Goal: Task Accomplishment & Management: Use online tool/utility

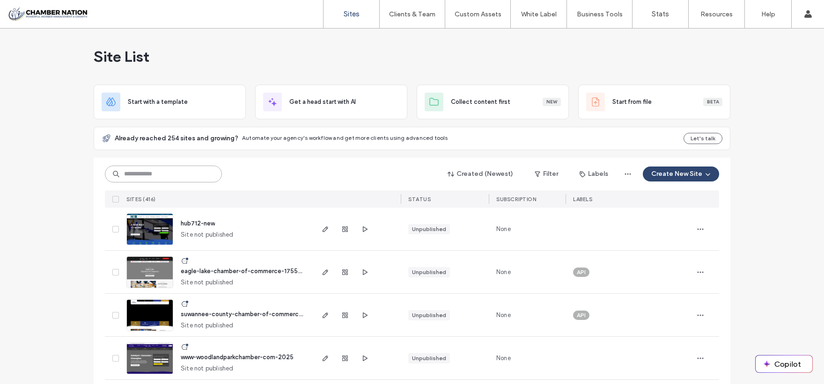
click at [126, 174] on input at bounding box center [163, 174] width 117 height 17
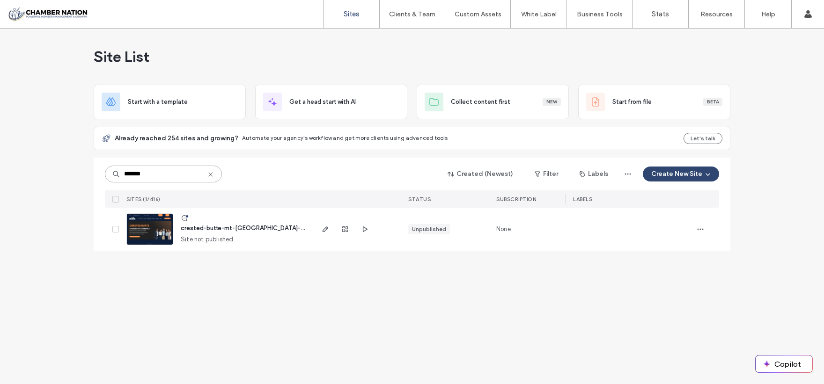
type input "*******"
click at [194, 225] on span "crested-butte-mt-crested-butte-chamber-of-commerce" at bounding box center [275, 228] width 188 height 7
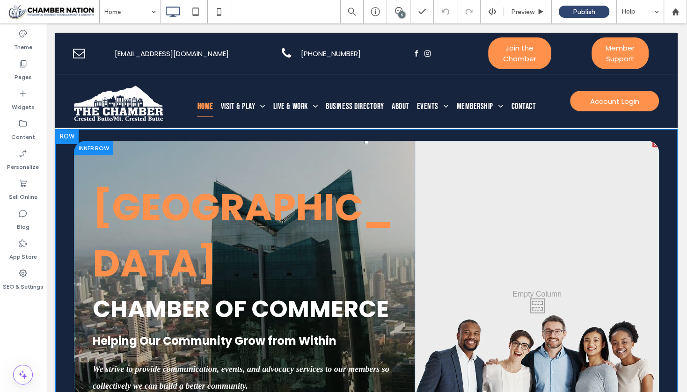
click at [104, 159] on div "Crested butte Chamber of Commerce Helping Our Community Grow from Within We str…" at bounding box center [244, 304] width 341 height 326
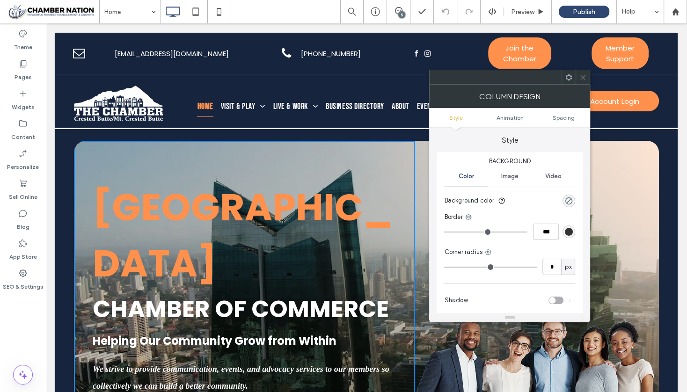
click at [586, 81] on span at bounding box center [583, 77] width 7 height 14
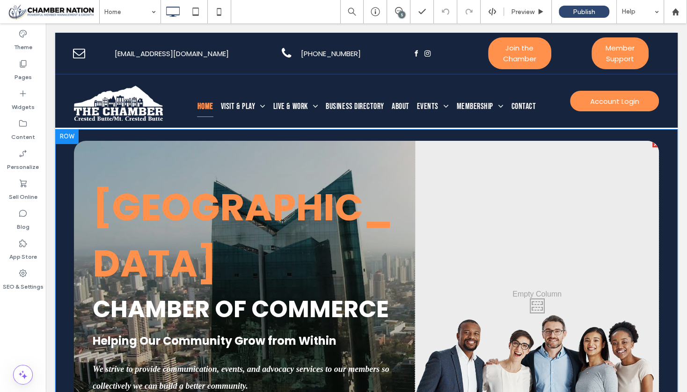
click at [62, 161] on div "Crested butte Chamber of Commerce Helping Our Community Grow from Within We str…" at bounding box center [366, 304] width 623 height 350
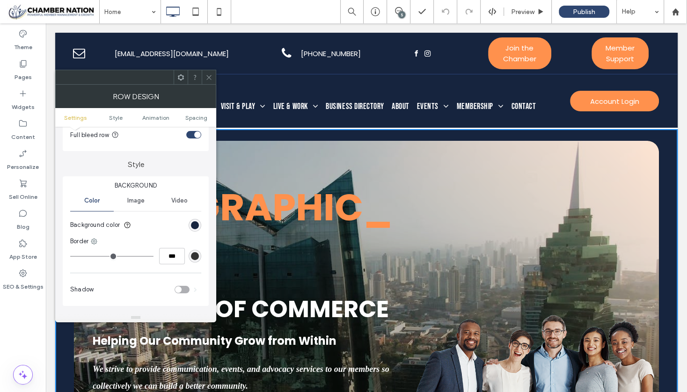
scroll to position [57, 0]
click at [175, 197] on span "Video" at bounding box center [179, 199] width 16 height 7
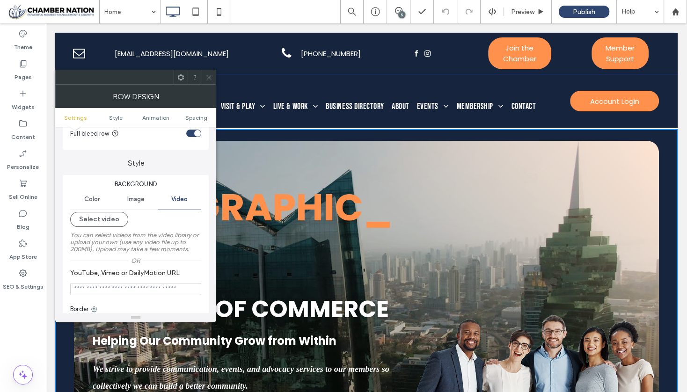
click at [211, 77] on icon at bounding box center [209, 77] width 7 height 7
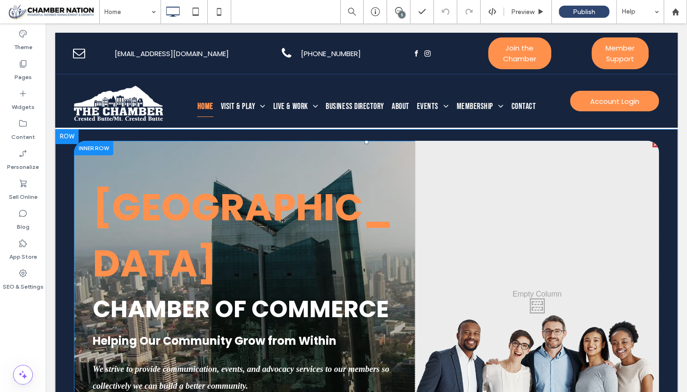
click at [95, 151] on div at bounding box center [93, 148] width 39 height 15
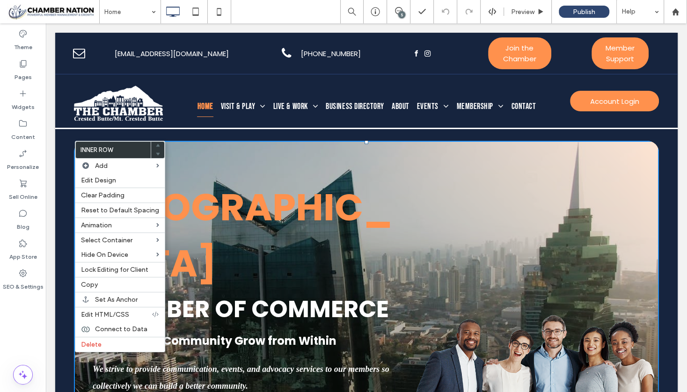
click at [660, 154] on div "Crested butte Chamber of Commerce Helping Our Community Grow from Within We str…" at bounding box center [366, 304] width 623 height 350
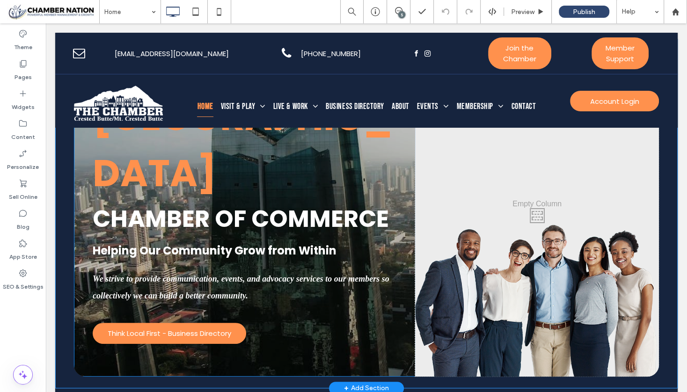
scroll to position [0, 0]
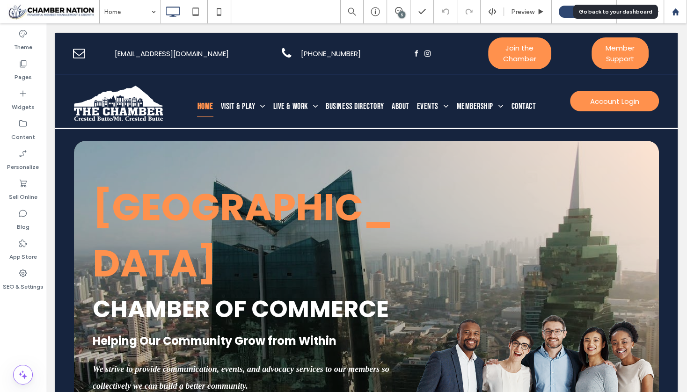
click at [675, 12] on use at bounding box center [675, 11] width 7 height 7
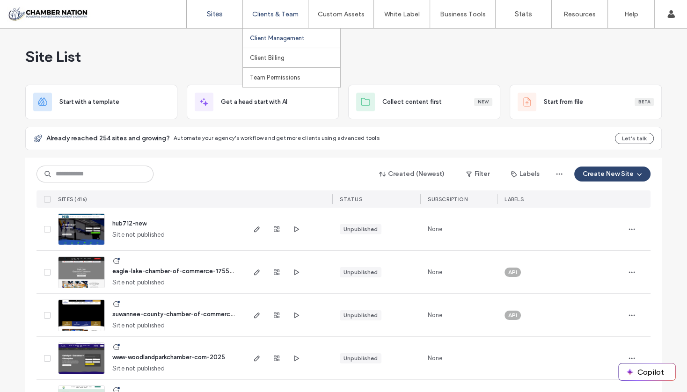
click at [290, 35] on label "Client Management" at bounding box center [277, 38] width 55 height 7
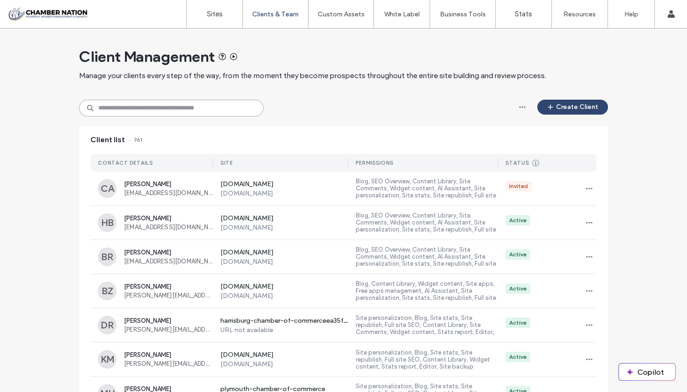
click at [195, 110] on input at bounding box center [171, 108] width 184 height 17
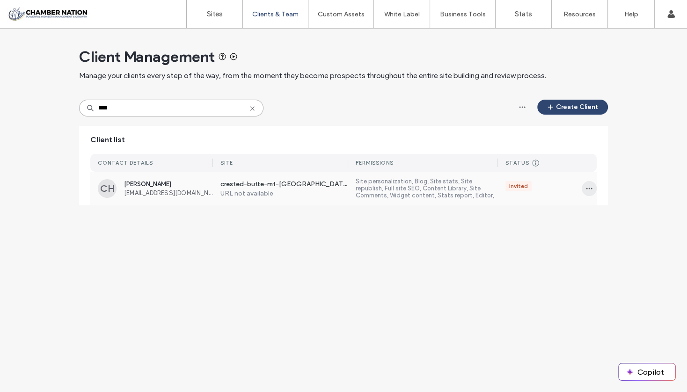
type input "****"
click at [587, 188] on use "button" at bounding box center [590, 188] width 6 height 1
click at [643, 228] on span "Manage Access" at bounding box center [623, 230] width 45 height 9
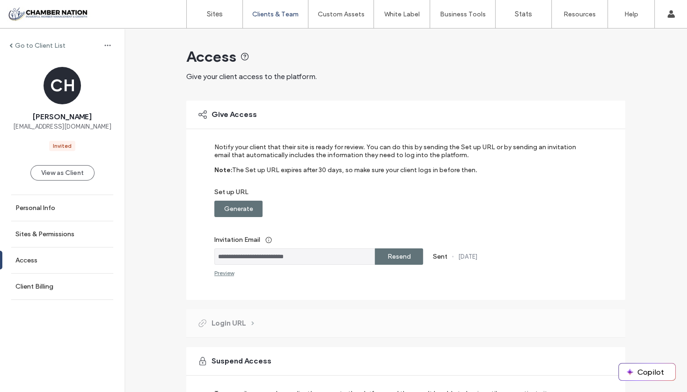
click at [379, 253] on div "Resend" at bounding box center [399, 257] width 48 height 16
click at [250, 205] on div "Generate" at bounding box center [238, 209] width 48 height 16
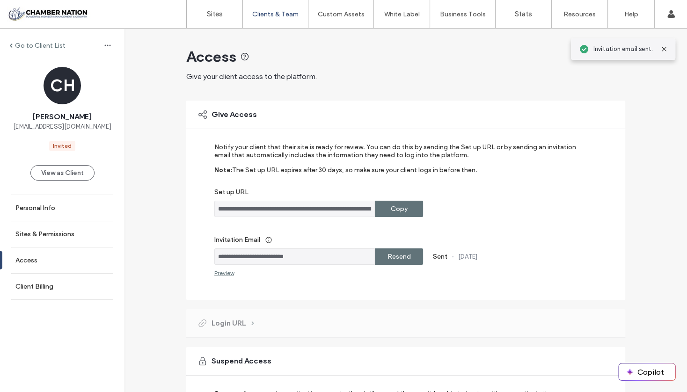
click at [391, 210] on label "Copy" at bounding box center [399, 208] width 17 height 17
click at [209, 15] on label "Sites" at bounding box center [215, 14] width 16 height 8
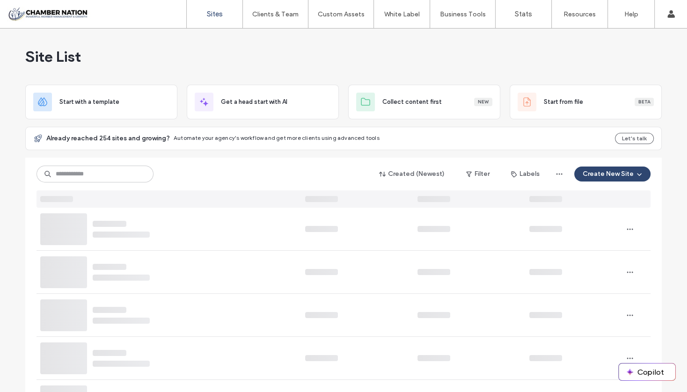
click at [210, 13] on label "Sites" at bounding box center [215, 14] width 16 height 8
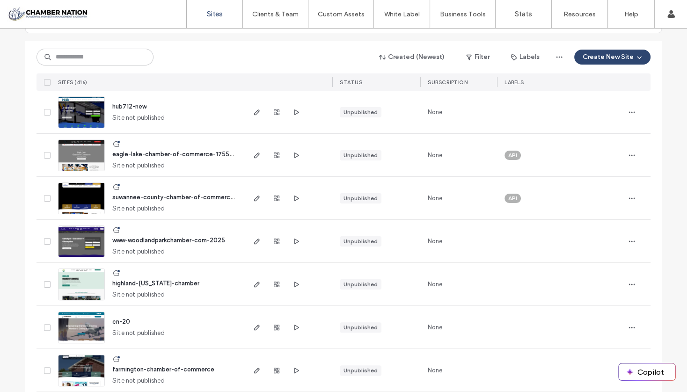
scroll to position [118, 0]
click at [113, 59] on input at bounding box center [95, 56] width 117 height 17
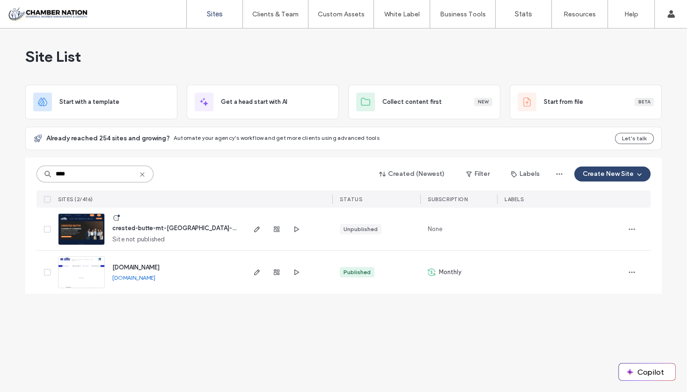
scroll to position [0, 0]
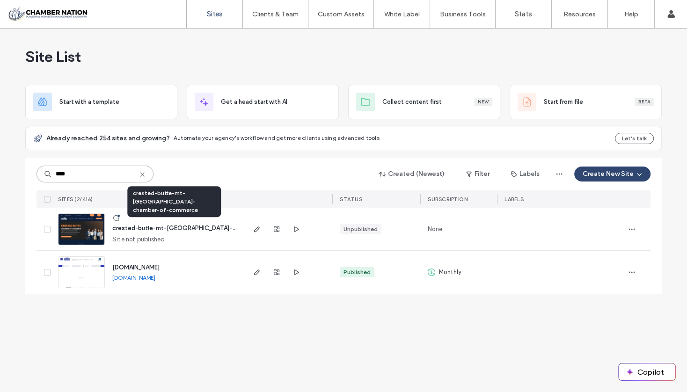
type input "****"
click at [211, 225] on span "crested-butte-mt-crested-butte-chamber-of-commerce" at bounding box center [206, 228] width 188 height 7
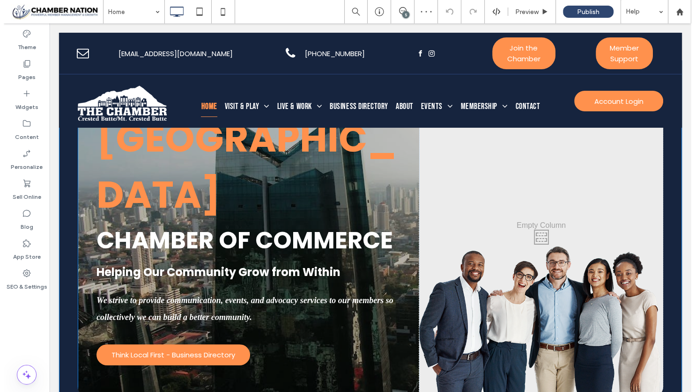
scroll to position [66, 0]
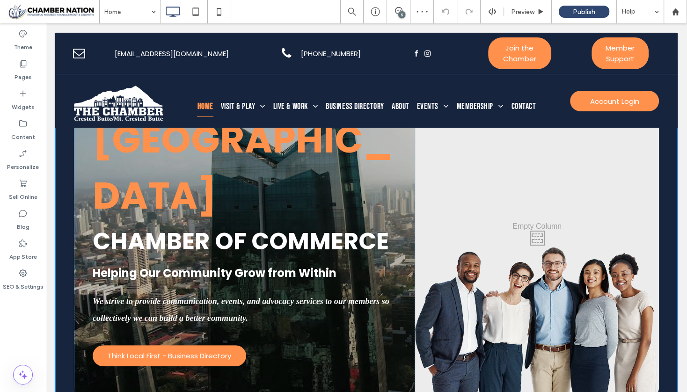
click at [622, 150] on div "Click To Paste" at bounding box center [537, 236] width 244 height 326
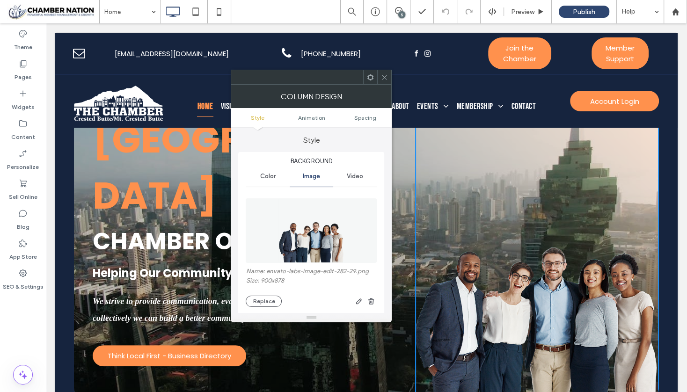
click at [353, 175] on span "Video" at bounding box center [355, 176] width 16 height 7
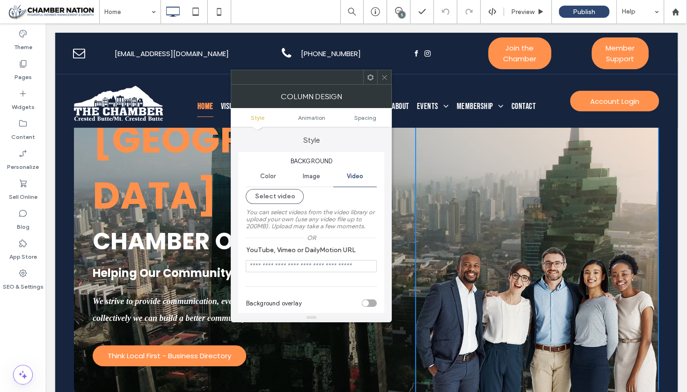
click at [386, 79] on icon at bounding box center [384, 77] width 7 height 7
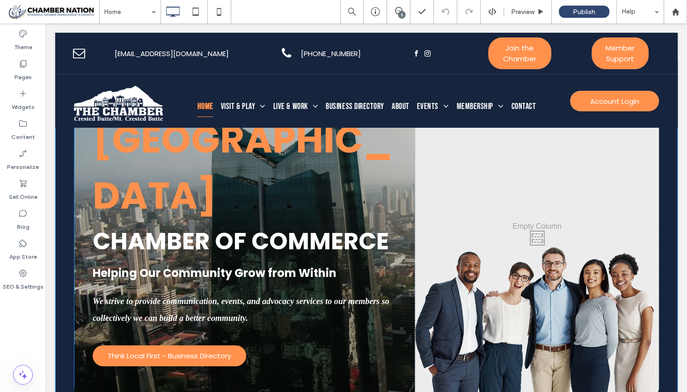
click at [82, 139] on div "Crested butte Chamber of Commerce Helping Our Community Grow from Within We str…" at bounding box center [244, 236] width 341 height 326
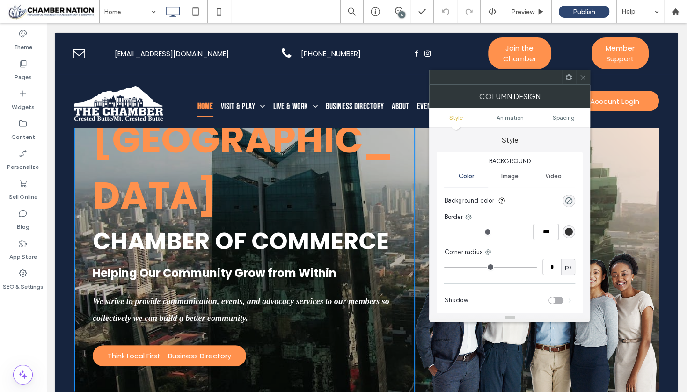
click at [552, 170] on div "Video" at bounding box center [554, 176] width 44 height 21
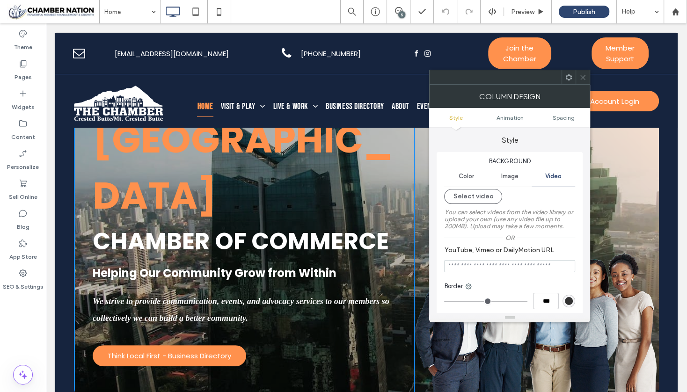
click at [588, 73] on div at bounding box center [583, 77] width 14 height 14
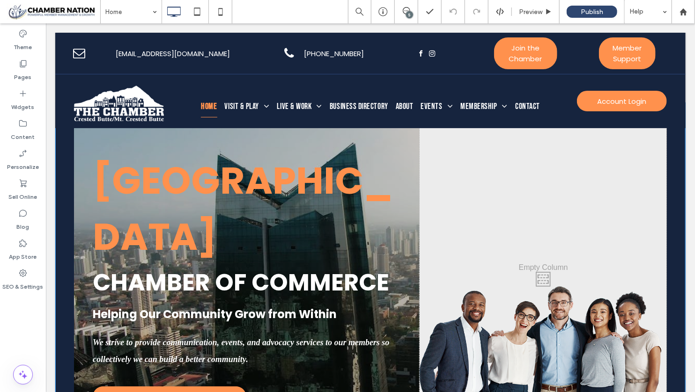
scroll to position [0, 0]
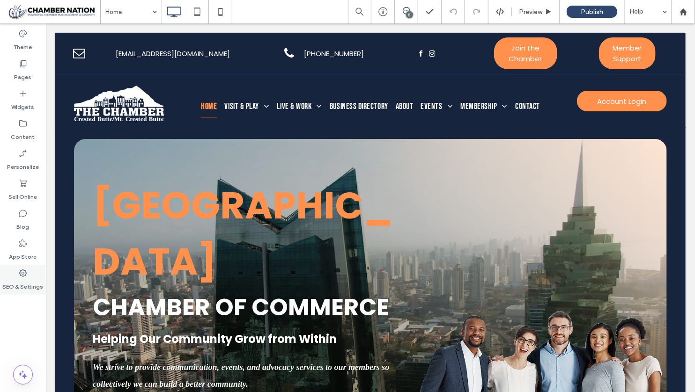
click at [17, 281] on label "SEO & Settings" at bounding box center [23, 284] width 41 height 13
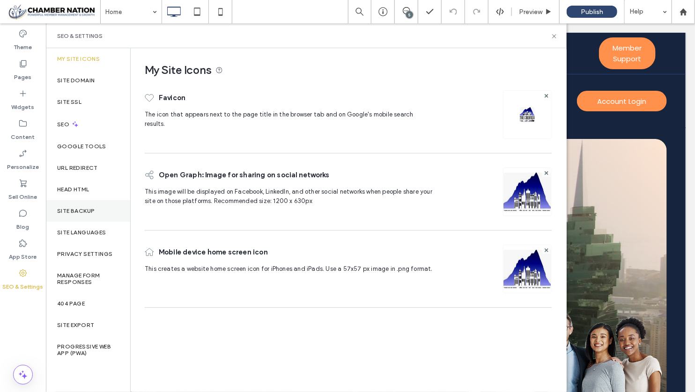
click at [91, 208] on label "Site Backup" at bounding box center [75, 211] width 37 height 7
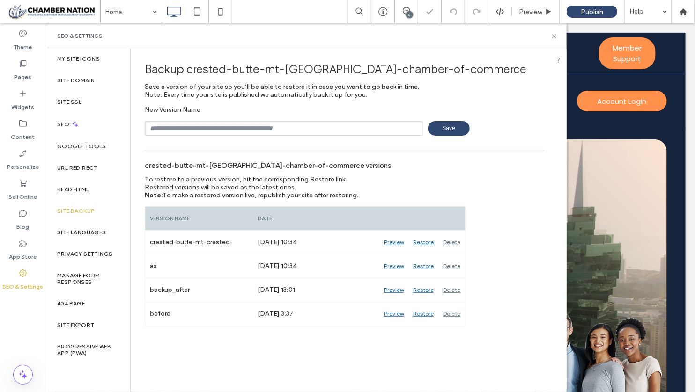
click at [218, 125] on input "text" at bounding box center [284, 128] width 279 height 15
type input "**********"
click at [457, 123] on span "Save" at bounding box center [449, 128] width 42 height 15
click at [556, 37] on icon at bounding box center [554, 36] width 7 height 7
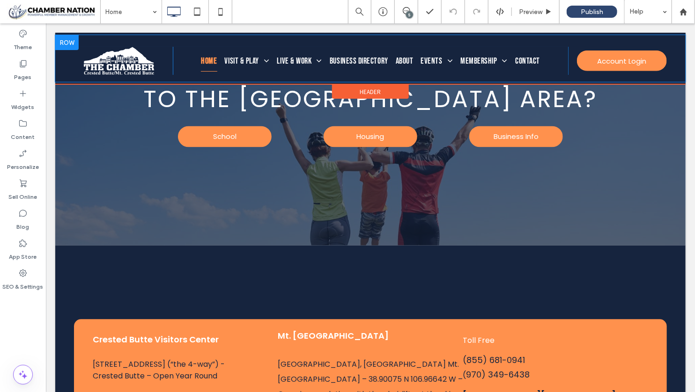
scroll to position [2297, 0]
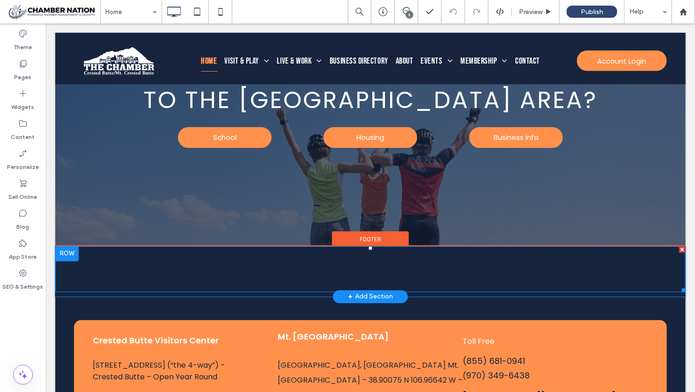
click at [174, 248] on span at bounding box center [370, 269] width 630 height 46
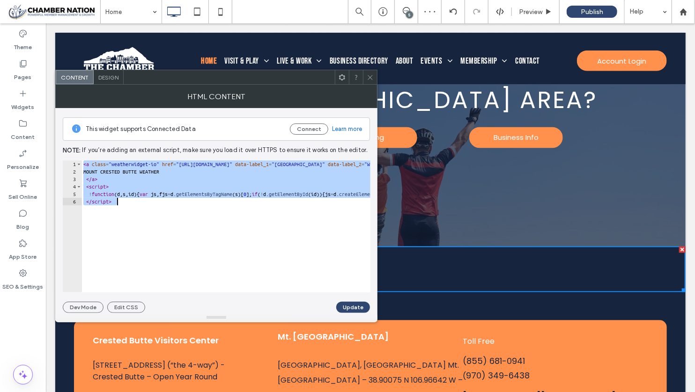
drag, startPoint x: 83, startPoint y: 166, endPoint x: 159, endPoint y: 219, distance: 92.5
click at [158, 218] on div "< a class = "weatherwidget-io" href = "https://forecast7.com/en/38d91n106d96/mo…" at bounding box center [500, 235] width 839 height 148
type textarea "**********"
click at [373, 76] on icon at bounding box center [370, 77] width 7 height 7
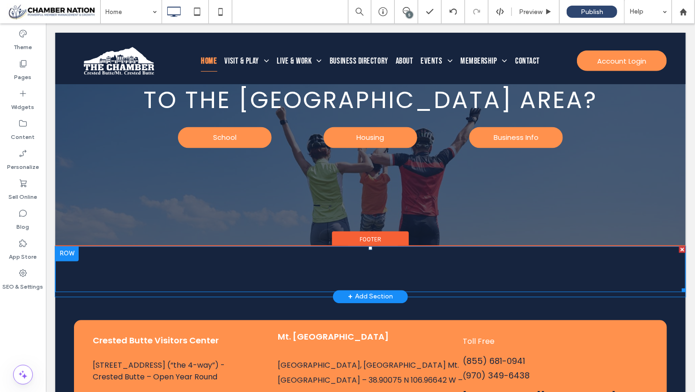
click at [250, 252] on span at bounding box center [370, 269] width 630 height 46
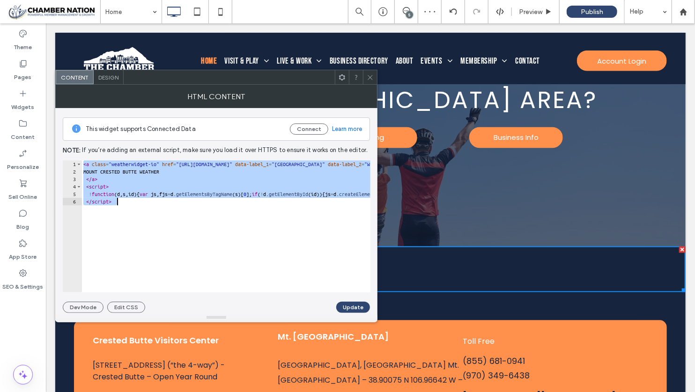
drag, startPoint x: 85, startPoint y: 165, endPoint x: 173, endPoint y: 246, distance: 120.3
click at [172, 243] on div "< a class = "weatherwidget-io" href = "https://forecast7.com/en/38d91n106d96/mo…" at bounding box center [500, 235] width 839 height 148
type textarea "**********"
click at [370, 75] on icon at bounding box center [370, 77] width 7 height 7
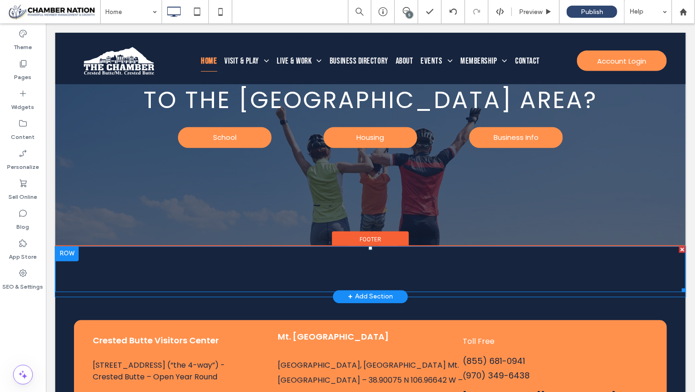
click at [177, 251] on span at bounding box center [370, 269] width 630 height 46
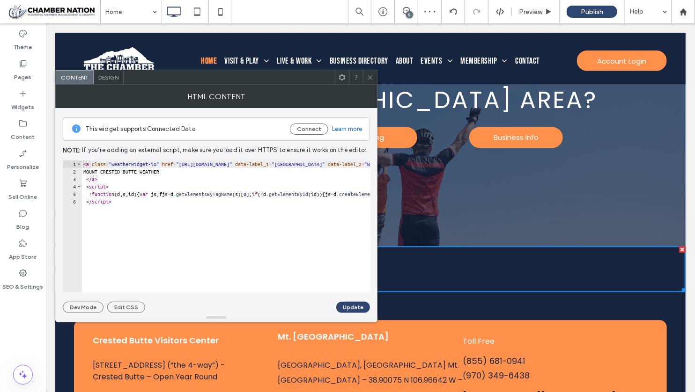
click at [372, 78] on icon at bounding box center [370, 77] width 7 height 7
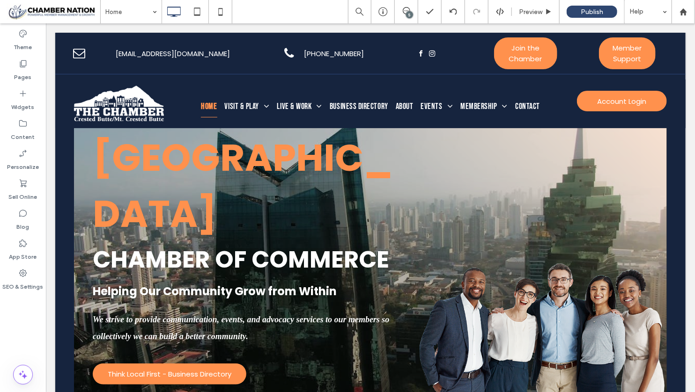
scroll to position [52, 0]
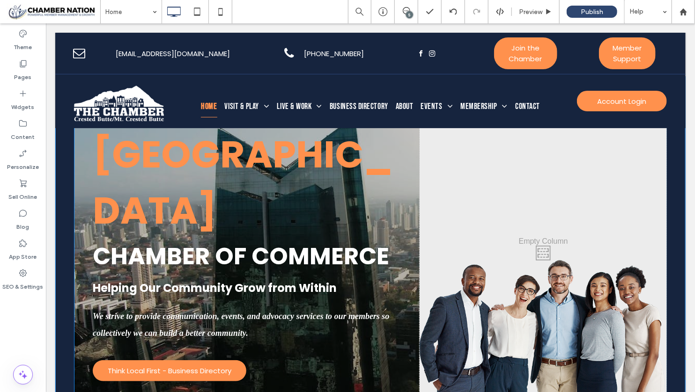
click at [582, 287] on div "Click To Paste" at bounding box center [542, 251] width 247 height 326
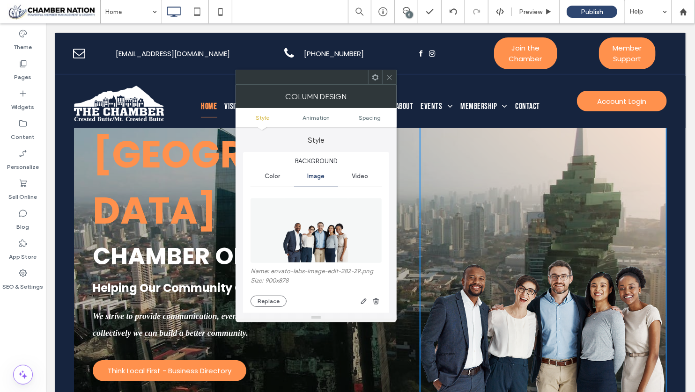
click at [390, 74] on icon at bounding box center [389, 77] width 7 height 7
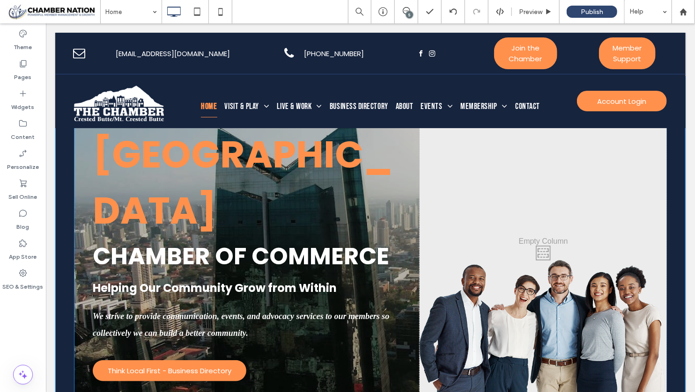
click at [554, 270] on div "Click To Paste" at bounding box center [542, 251] width 247 height 326
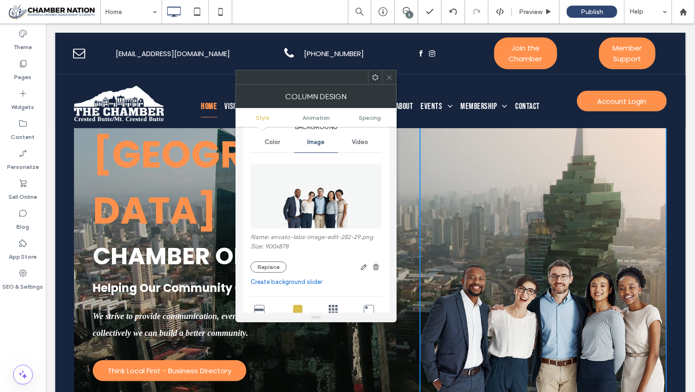
scroll to position [37, 0]
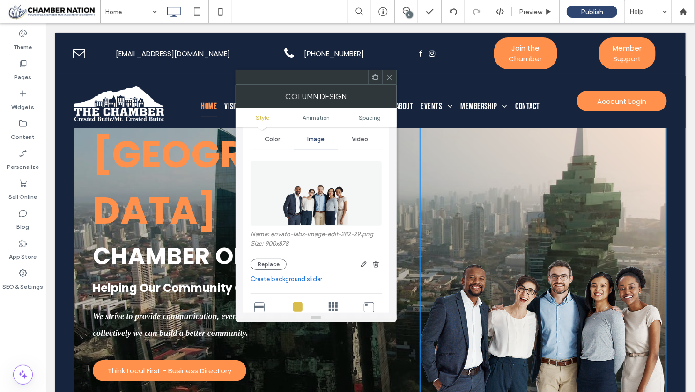
click at [393, 74] on icon at bounding box center [389, 77] width 7 height 7
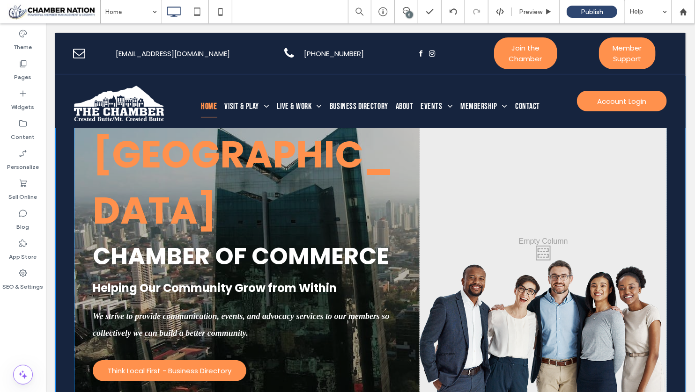
click at [540, 264] on div "Click To Paste" at bounding box center [542, 251] width 247 height 326
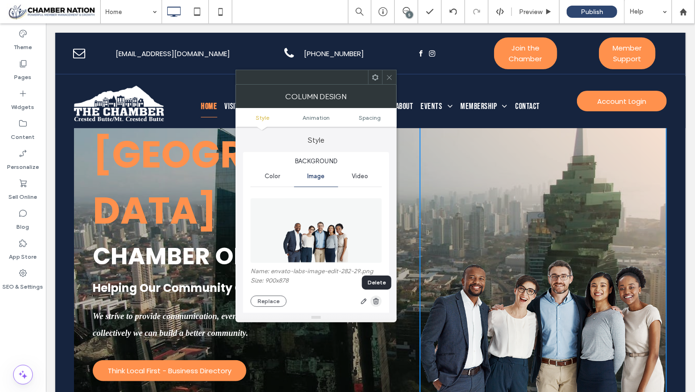
click at [380, 301] on span "button" at bounding box center [375, 301] width 11 height 11
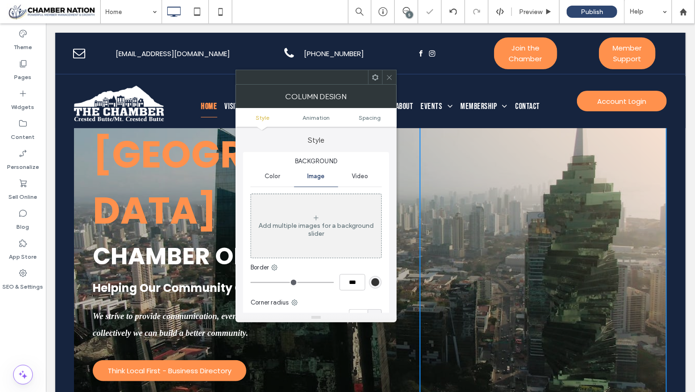
click at [390, 76] on use at bounding box center [389, 77] width 5 height 5
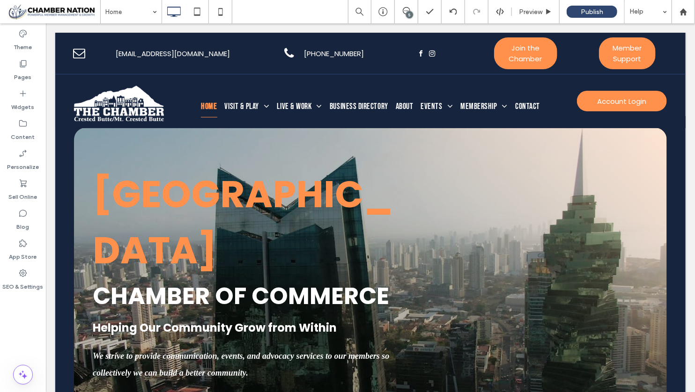
scroll to position [11, 0]
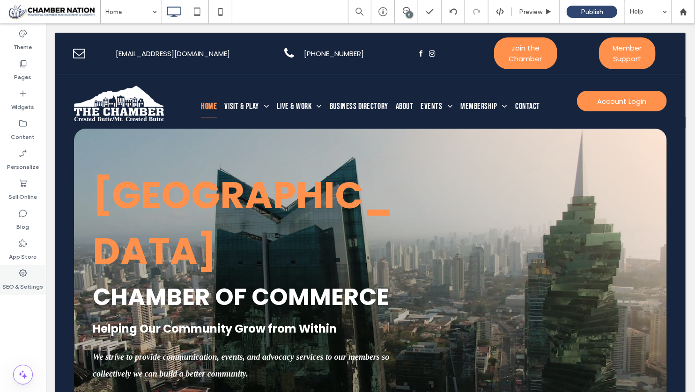
click at [18, 282] on label "SEO & Settings" at bounding box center [23, 284] width 41 height 13
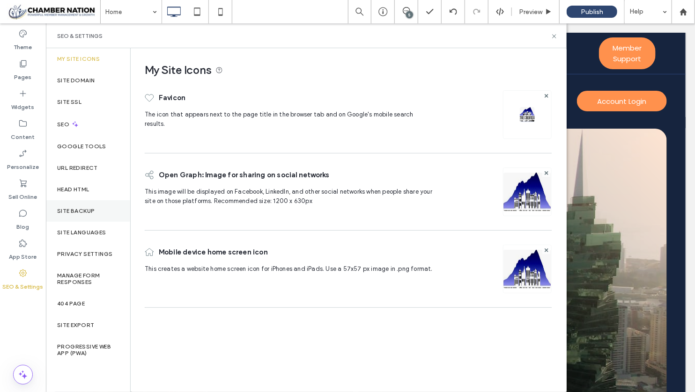
click at [70, 211] on label "Site Backup" at bounding box center [75, 211] width 37 height 7
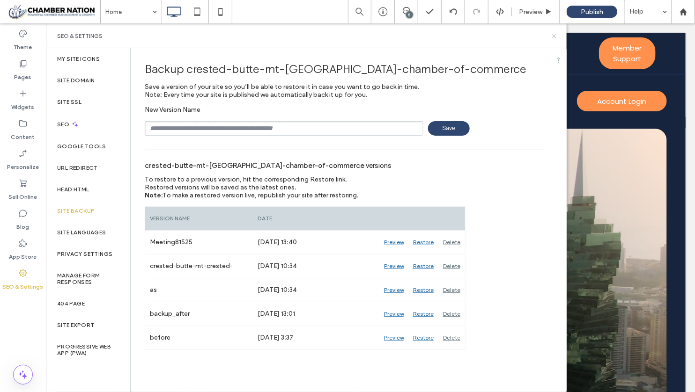
click at [556, 36] on icon at bounding box center [554, 36] width 7 height 7
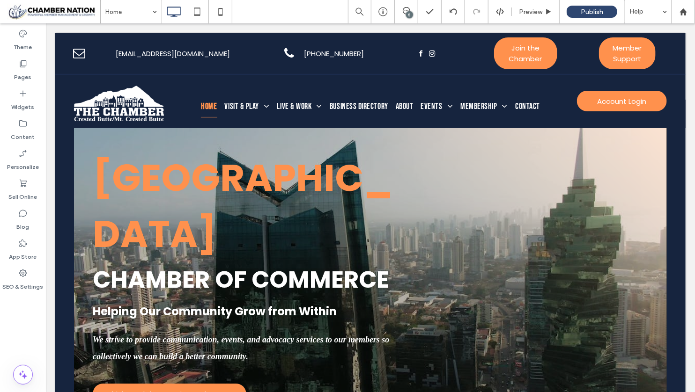
scroll to position [0, 0]
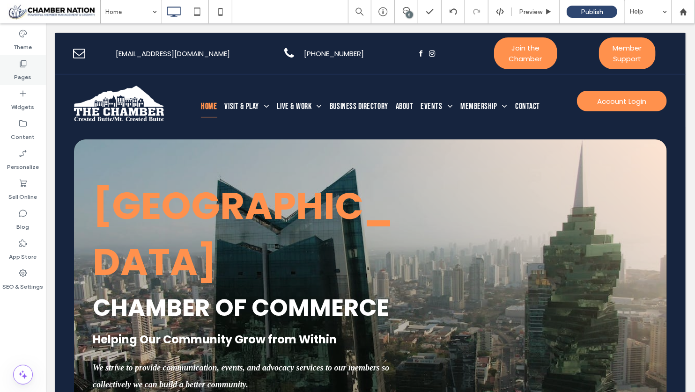
click at [27, 79] on label "Pages" at bounding box center [23, 74] width 17 height 13
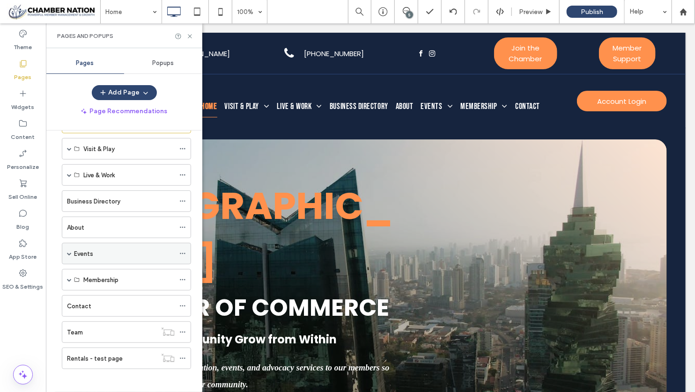
scroll to position [35, 0]
click at [69, 277] on span at bounding box center [69, 279] width 5 height 5
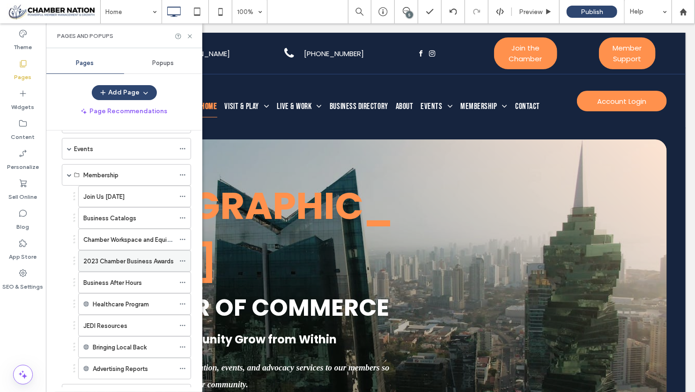
scroll to position [142, 0]
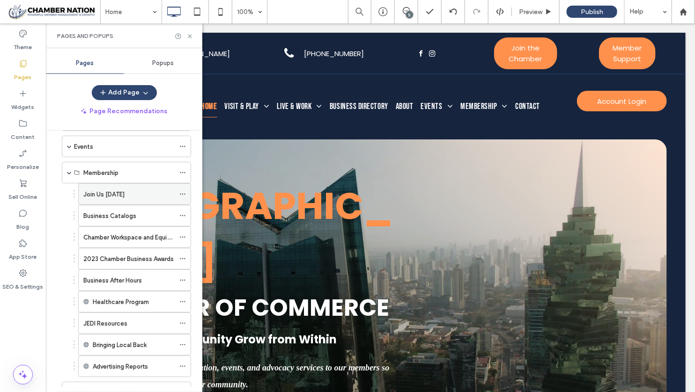
click at [108, 193] on label "Join Us [DATE]" at bounding box center [103, 194] width 41 height 16
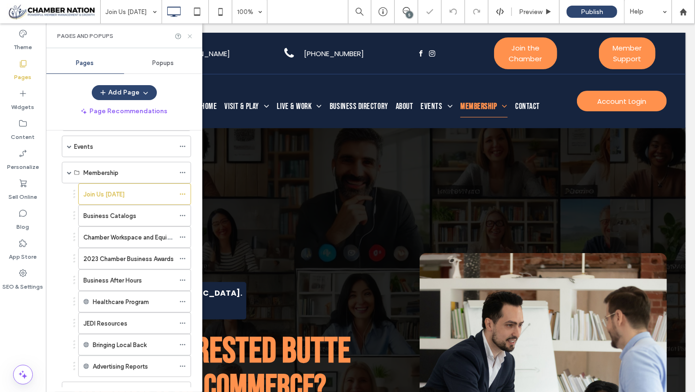
click at [190, 35] on icon at bounding box center [189, 36] width 7 height 7
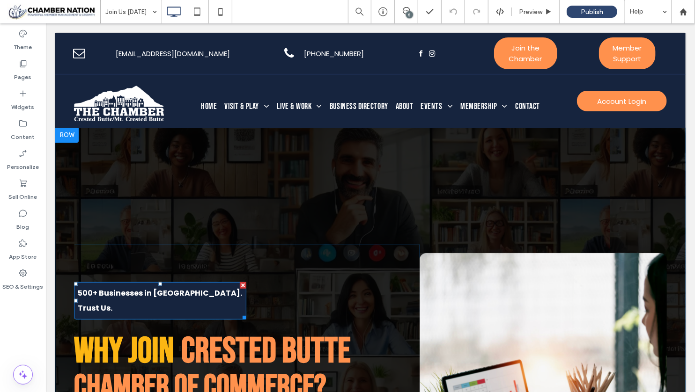
click at [151, 289] on strong "500+ Businesses in Crested Butte. Trust Us." at bounding box center [159, 300] width 164 height 26
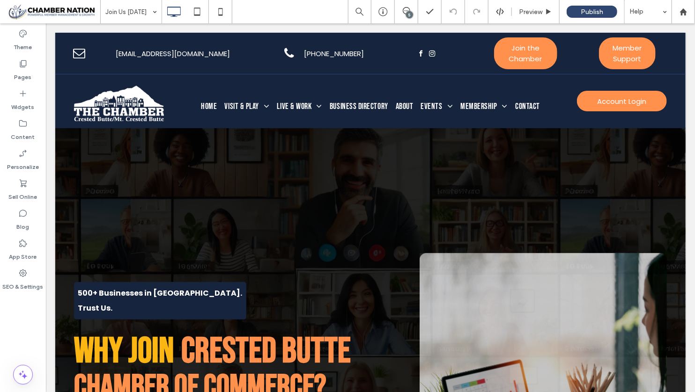
type input "*******"
type input "**"
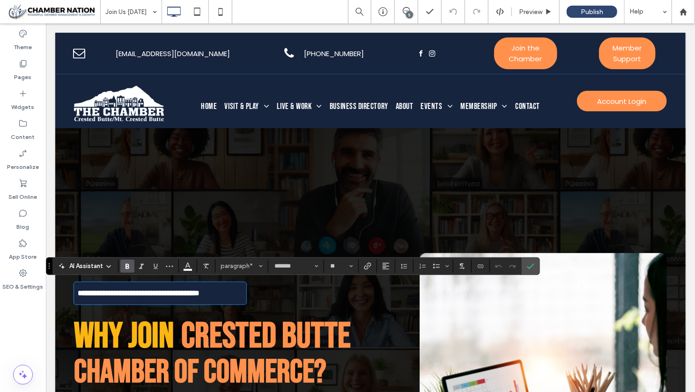
click at [100, 295] on strong "**********" at bounding box center [138, 292] width 122 height 7
click at [97, 295] on strong "**********" at bounding box center [138, 292] width 122 height 7
drag, startPoint x: 96, startPoint y: 295, endPoint x: 70, endPoint y: 294, distance: 25.3
click at [70, 294] on div "**********" at bounding box center [370, 341] width 630 height 429
click at [529, 264] on icon "Confirm" at bounding box center [530, 266] width 7 height 7
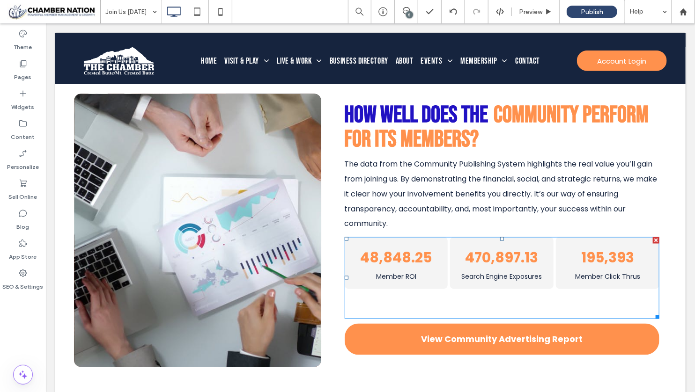
scroll to position [2157, 0]
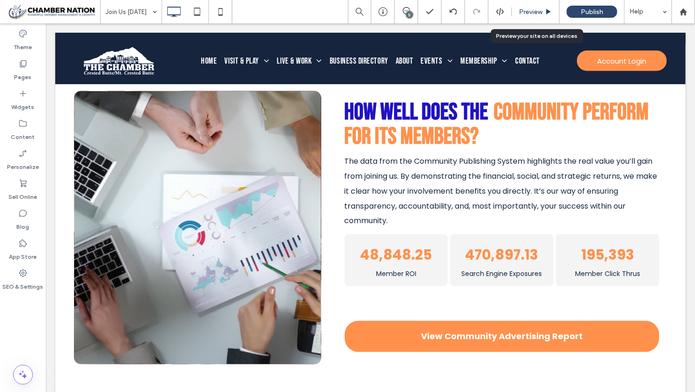
click at [537, 15] on div "Preview" at bounding box center [536, 11] width 48 height 23
click at [538, 10] on span "Preview" at bounding box center [530, 12] width 23 height 8
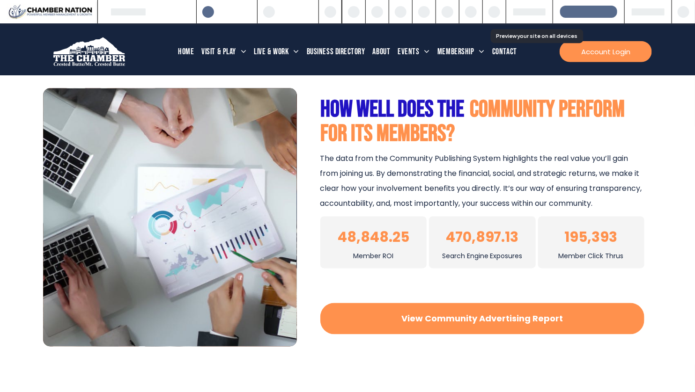
scroll to position [2159, 0]
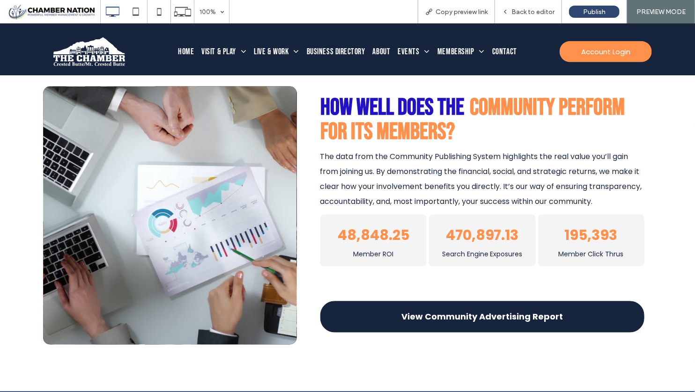
click at [465, 320] on span "View Community Advertising Report" at bounding box center [482, 316] width 162 height 13
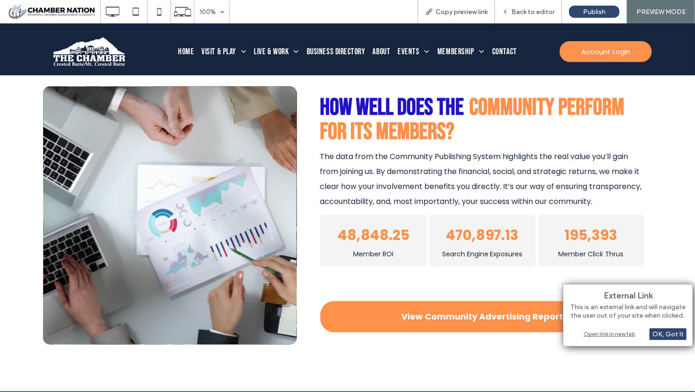
click at [606, 334] on div "Open link in new tab" at bounding box center [627, 334] width 117 height 10
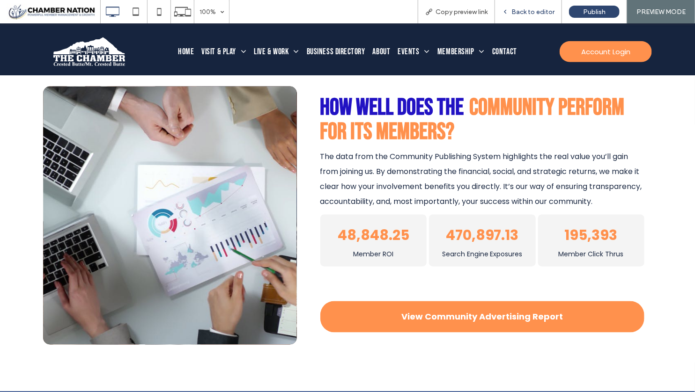
click at [526, 11] on span "Back to editor" at bounding box center [532, 12] width 43 height 8
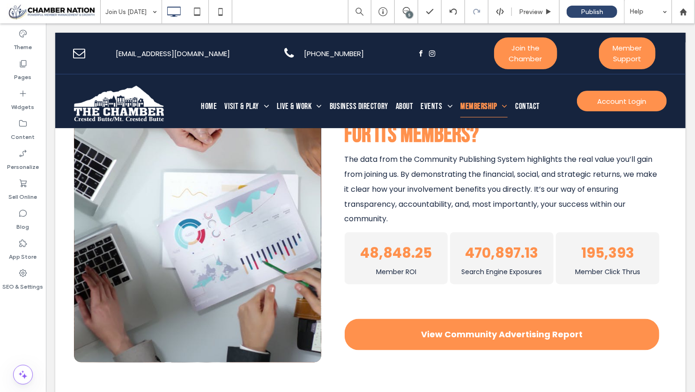
scroll to position [2164, 0]
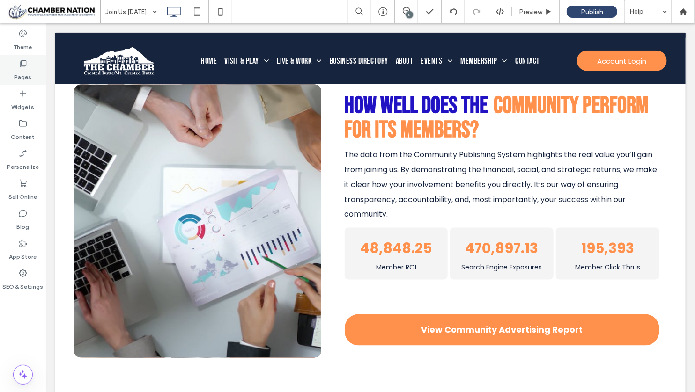
click at [16, 59] on div "Pages" at bounding box center [23, 70] width 46 height 30
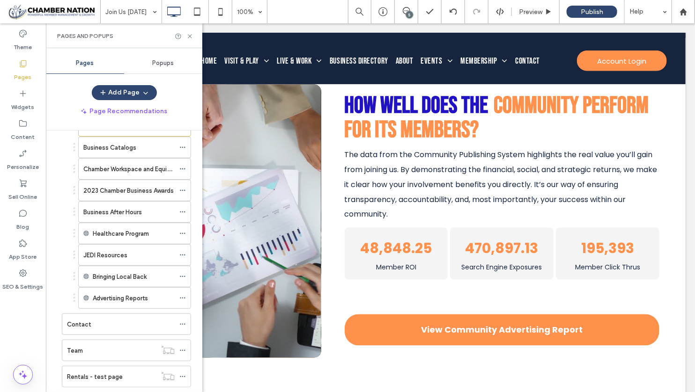
scroll to position [210, 0]
click at [189, 34] on icon at bounding box center [189, 36] width 7 height 7
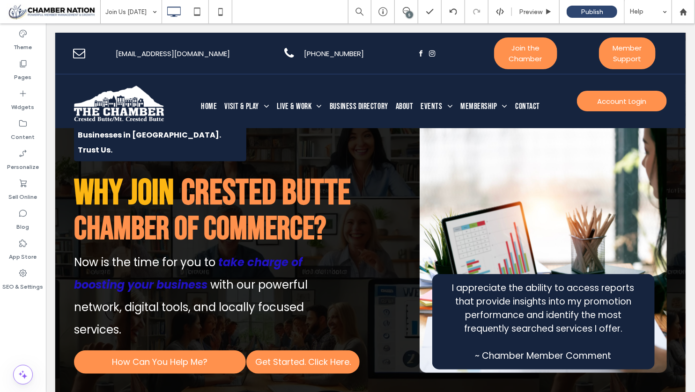
scroll to position [0, 0]
